Goal: Transaction & Acquisition: Purchase product/service

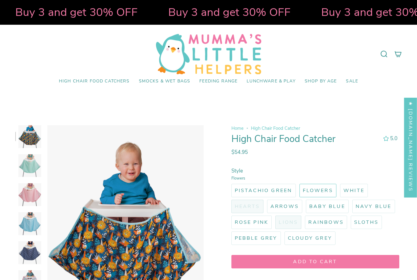
select select "pictures-first"
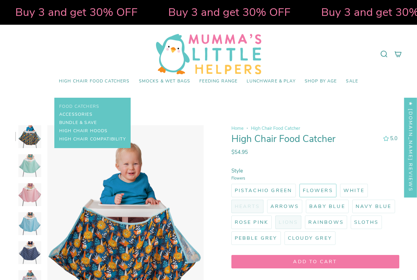
click at [96, 105] on span "Food Catchers" at bounding box center [79, 106] width 40 height 5
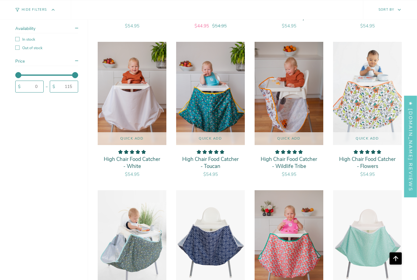
scroll to position [645, 0]
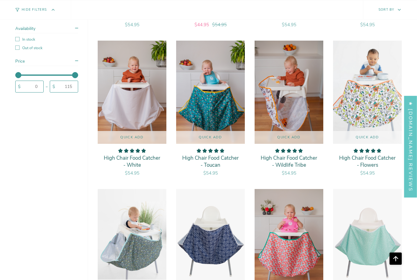
click at [150, 256] on img "High Chair Food Catcher - Arrow" at bounding box center [131, 241] width 69 height 104
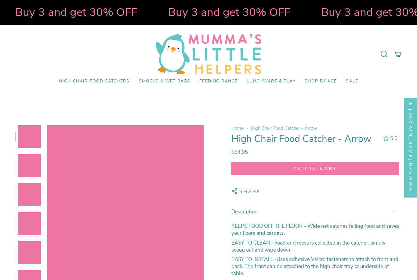
select select "pictures-first"
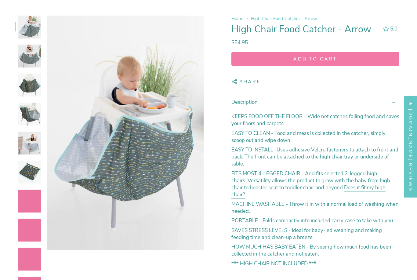
scroll to position [98, 0]
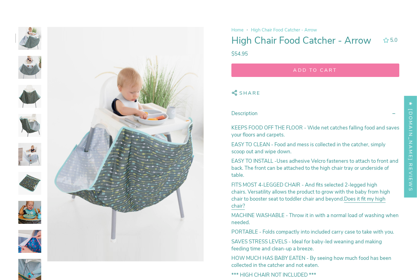
click at [32, 152] on img at bounding box center [29, 154] width 23 height 23
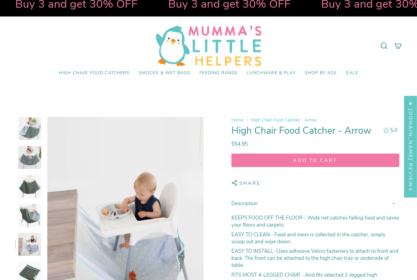
scroll to position [28, 0]
